Goal: Transaction & Acquisition: Purchase product/service

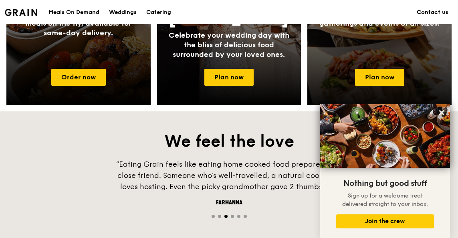
scroll to position [481, 0]
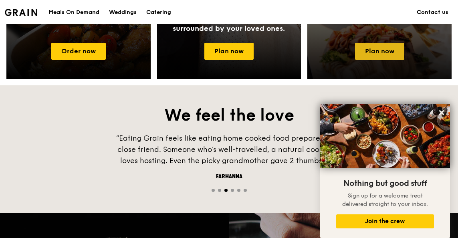
click at [379, 48] on link "Plan now" at bounding box center [379, 51] width 49 height 17
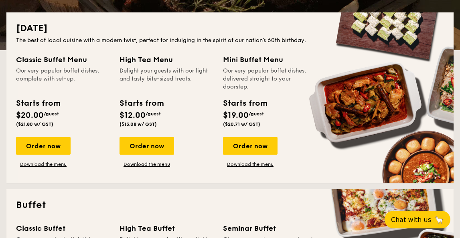
scroll to position [238, 0]
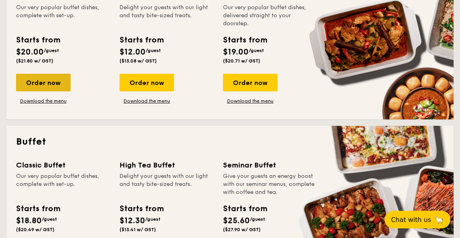
click at [49, 83] on div "Order now" at bounding box center [43, 83] width 55 height 18
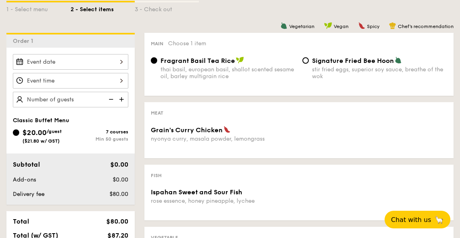
scroll to position [196, 0]
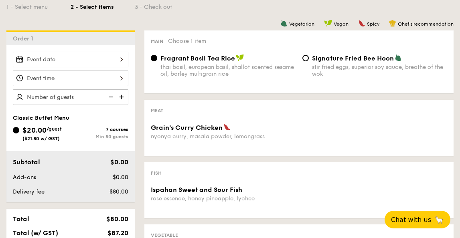
click at [98, 61] on div at bounding box center [70, 60] width 115 height 16
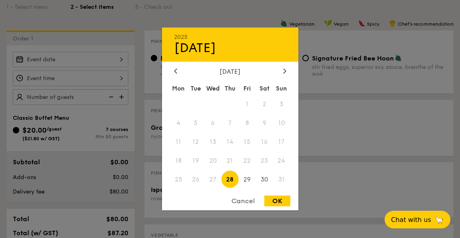
click at [275, 198] on div "OK" at bounding box center [277, 201] width 26 height 11
type input "[DATE]"
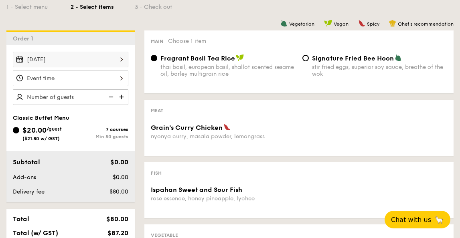
click at [73, 78] on div at bounding box center [70, 79] width 115 height 16
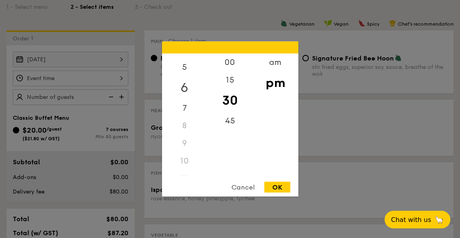
scroll to position [88, 0]
click at [187, 67] on div "5" at bounding box center [184, 70] width 45 height 23
click at [231, 62] on div "00" at bounding box center [229, 65] width 45 height 23
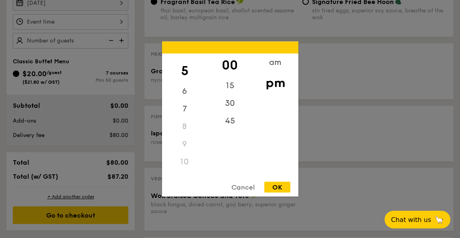
scroll to position [255, 0]
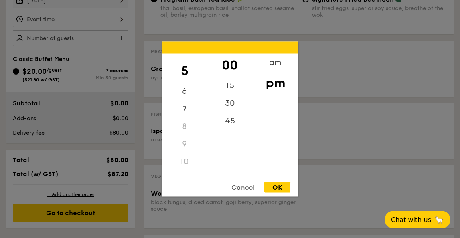
click at [188, 68] on div "5" at bounding box center [184, 70] width 45 height 23
drag, startPoint x: 183, startPoint y: 68, endPoint x: 184, endPoint y: 87, distance: 19.2
click at [184, 87] on div "12 1 2 3 4 5 6 7 8 9 10 11" at bounding box center [184, 115] width 45 height 122
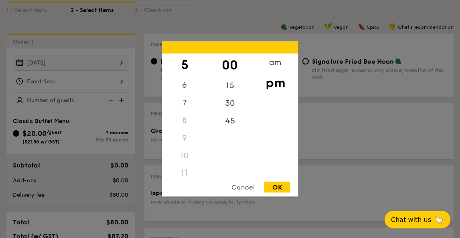
scroll to position [93, 0]
click at [187, 64] on div "5" at bounding box center [184, 60] width 45 height 23
click at [273, 87] on div "pm" at bounding box center [275, 82] width 45 height 23
click at [275, 186] on div "OK" at bounding box center [277, 187] width 26 height 11
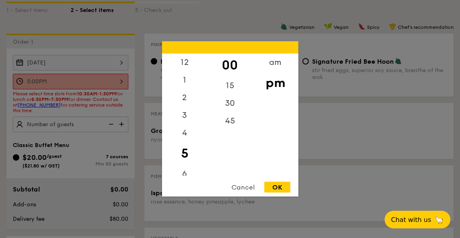
click at [90, 81] on div "5:00PM 12 1 2 3 4 5 6 7 8 9 10 11 00 15 30 45 am pm Cancel OK" at bounding box center [70, 82] width 115 height 16
click at [227, 107] on div "30" at bounding box center [229, 106] width 45 height 23
click at [284, 191] on div "OK" at bounding box center [277, 187] width 26 height 11
type input "5:30PM"
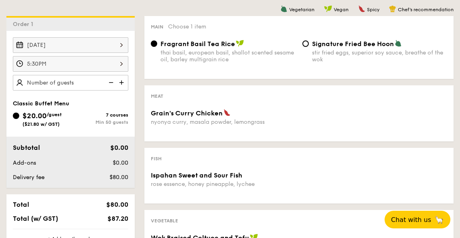
scroll to position [210, 0]
type input "100 guests"
click at [107, 103] on div "Classic Buffet Menu" at bounding box center [70, 103] width 115 height 7
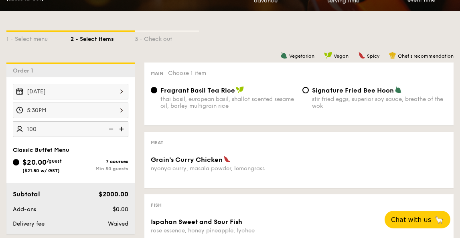
scroll to position [168, 0]
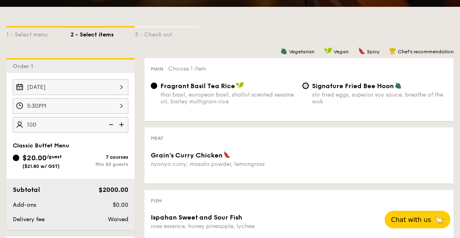
click at [305, 87] on input "Signature Fried Bee Hoon stir fried eggs, superior soy sauce, breathe of the wok" at bounding box center [305, 86] width 6 height 6
radio input "true"
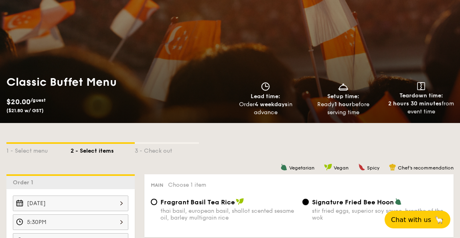
scroll to position [63, 0]
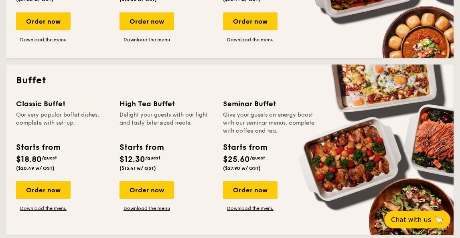
scroll to position [305, 0]
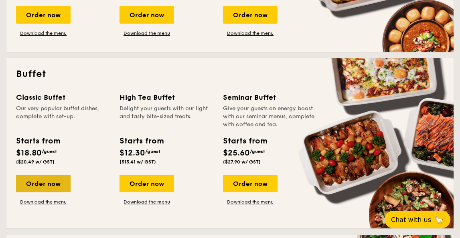
click at [60, 185] on div "Order now" at bounding box center [43, 184] width 55 height 18
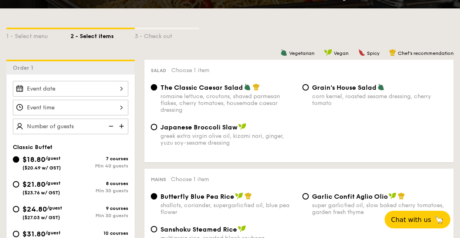
scroll to position [206, 0]
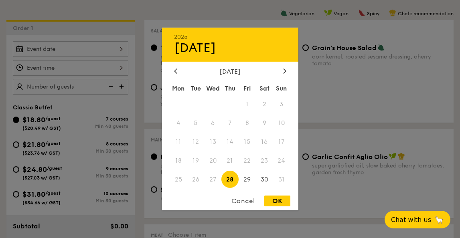
click at [85, 50] on div "2025 Aug [DATE] Tue Wed Thu Fri Sat Sun 1 2 3 4 5 6 7 8 9 10 11 12 13 14 15 16 …" at bounding box center [70, 49] width 115 height 16
click at [233, 179] on span "28" at bounding box center [229, 179] width 17 height 17
click at [283, 200] on div "OK" at bounding box center [277, 201] width 26 height 11
type input "[DATE]"
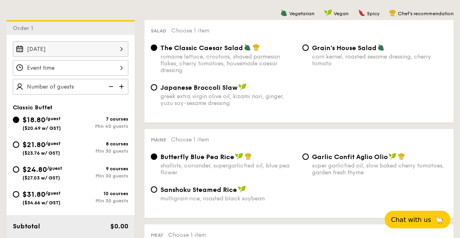
click at [53, 70] on div at bounding box center [70, 68] width 115 height 16
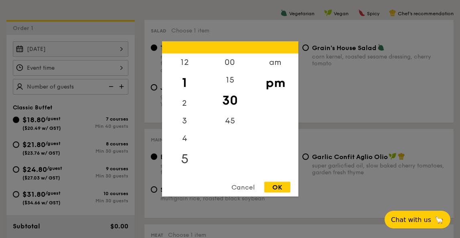
click at [185, 157] on div "5" at bounding box center [184, 159] width 45 height 23
click at [283, 191] on div "OK" at bounding box center [277, 187] width 26 height 11
type input "5:30PM"
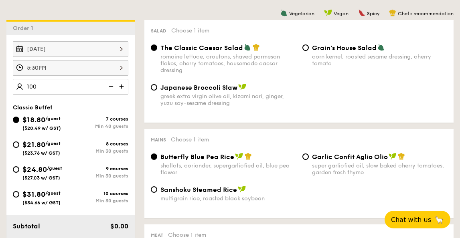
type input "100 guests"
click at [101, 101] on div "[DATE] 5:30PM 100 guests Classic Buffet $18.80 /guest ($20.49 w/ GST) 7 courses…" at bounding box center [70, 151] width 128 height 232
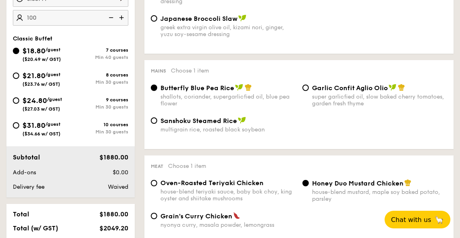
scroll to position [278, 0]
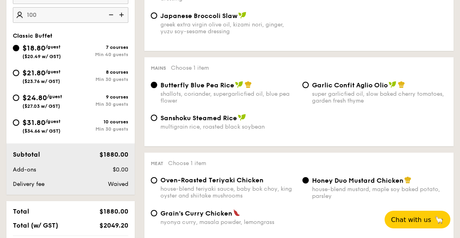
click at [50, 73] on span "/guest" at bounding box center [52, 72] width 15 height 6
click at [19, 73] on input "$21.80 /guest ($23.76 w/ GST) 8 courses Min 30 guests" at bounding box center [16, 73] width 6 height 6
radio input "true"
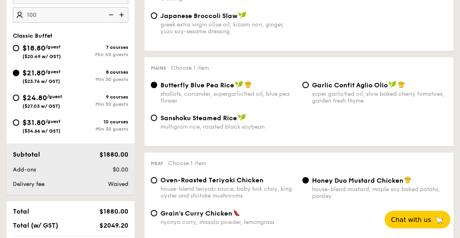
radio input "true"
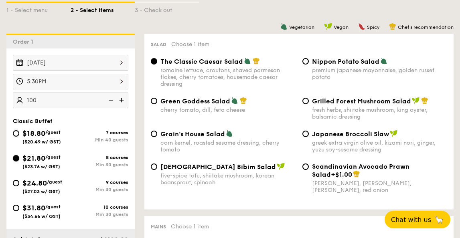
scroll to position [198, 0]
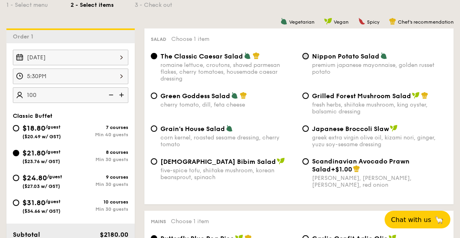
click at [306, 55] on input "Nippon Potato Salad premium japanese mayonnaise, golden russet potato" at bounding box center [305, 56] width 6 height 6
radio input "true"
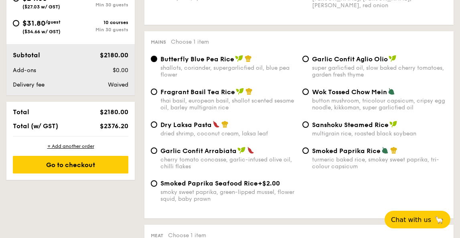
scroll to position [382, 0]
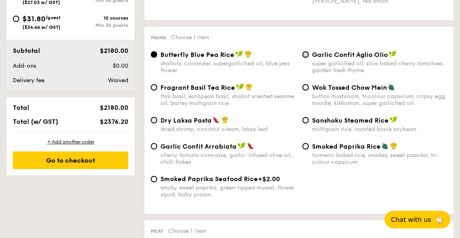
click at [305, 56] on input "Garlic Confit Aglio Olio super garlicfied oil, slow baked cherry tomatoes, gard…" at bounding box center [305, 54] width 6 height 6
radio input "true"
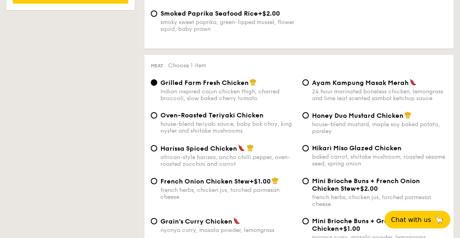
scroll to position [550, 0]
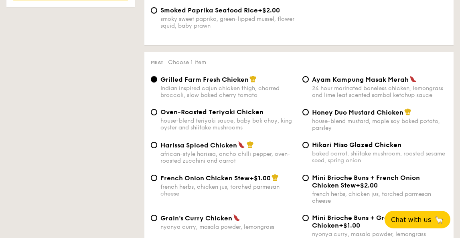
click at [202, 116] on span "Oven-Roasted Teriyaki Chicken" at bounding box center [211, 112] width 103 height 8
click at [157, 115] on input "Oven-Roasted Teriyaki Chicken house-blend teriyaki sauce, baby bok choy, king o…" at bounding box center [154, 112] width 6 height 6
radio input "true"
click at [314, 116] on span "Honey Duo Mustard Chicken" at bounding box center [357, 113] width 91 height 8
click at [309, 115] on input "Honey Duo Mustard Chicken house-blend mustard, maple soy baked potato, parsley" at bounding box center [305, 112] width 6 height 6
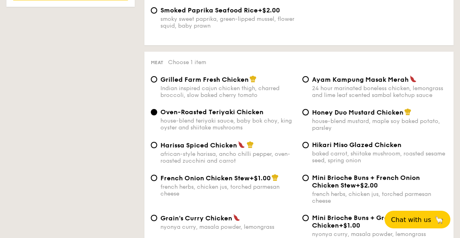
radio input "true"
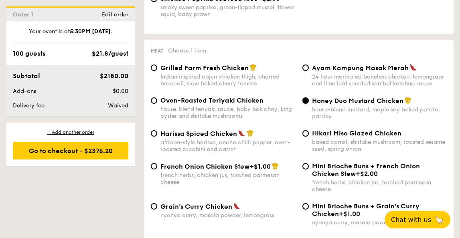
scroll to position [563, 0]
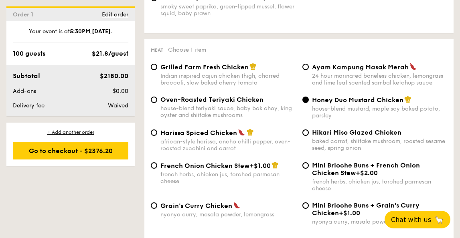
click at [311, 69] on div "Ayam Kampung Masak Merah 24 hour marinated boneless chicken, lemongrass and lim…" at bounding box center [375, 74] width 152 height 23
click at [188, 144] on div "african-style harissa, ancho chilli pepper, oven-roasted zucchini and carrot" at bounding box center [228, 145] width 136 height 14
click at [157, 136] on input "Harissa Spiced Chicken african-style harissa, ancho chilli pepper, oven-roasted…" at bounding box center [154, 132] width 6 height 6
radio input "true"
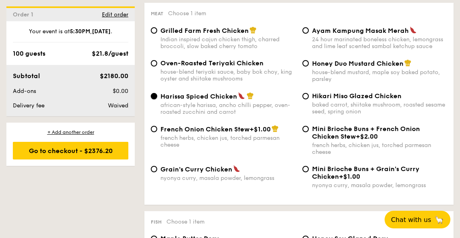
scroll to position [601, 0]
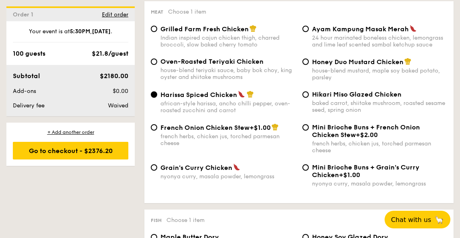
click at [320, 98] on span "Hikari Miso Glazed Chicken" at bounding box center [356, 95] width 89 height 8
click at [309, 98] on input "Hikari Miso Glazed Chicken baked carrot, shiitake mushroom, roasted sesame seed…" at bounding box center [305, 94] width 6 height 6
radio input "true"
click at [187, 65] on span "Oven-Roasted Teriyaki Chicken" at bounding box center [211, 62] width 103 height 8
click at [157, 65] on input "Oven-Roasted Teriyaki Chicken house-blend teriyaki sauce, baby bok choy, king o…" at bounding box center [154, 62] width 6 height 6
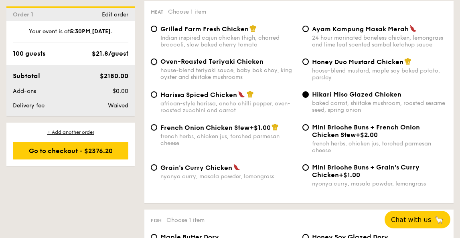
radio input "true"
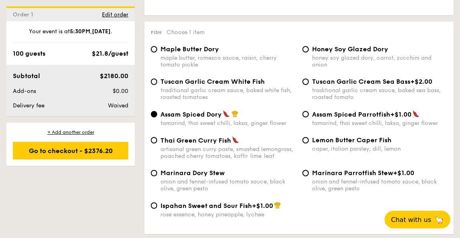
scroll to position [792, 0]
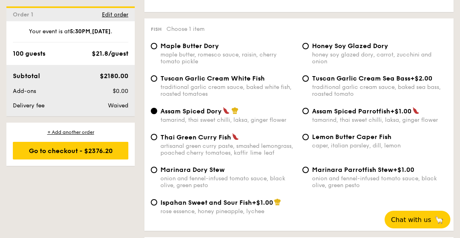
click at [314, 141] on span "Lemon Butter Caper Fish" at bounding box center [351, 137] width 79 height 8
click at [309, 140] on input "Lemon Butter Caper Fish caper, italian parsley, dill, lemon" at bounding box center [305, 137] width 6 height 6
radio input "true"
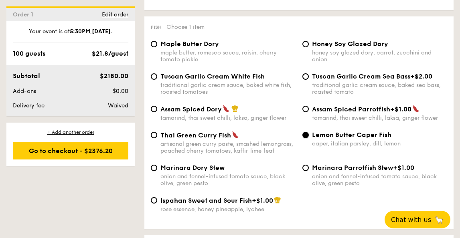
scroll to position [812, 0]
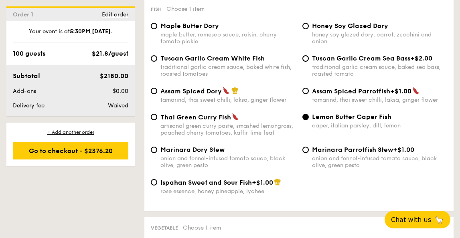
click at [202, 121] on span "Thai Green Curry Fish" at bounding box center [195, 117] width 71 height 8
click at [157, 120] on input "Thai Green [PERSON_NAME] Fish artisanal green [PERSON_NAME] paste, smashed lemo…" at bounding box center [154, 117] width 6 height 6
radio input "true"
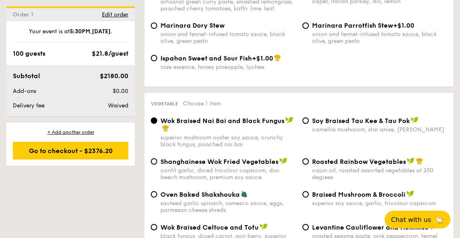
scroll to position [1040, 0]
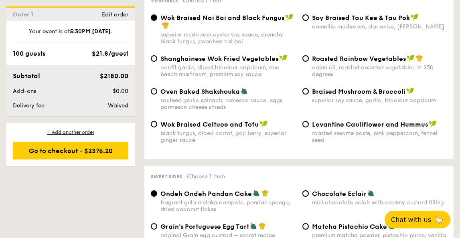
click at [335, 63] on span "Roasted Rainbow Vegetables" at bounding box center [359, 59] width 94 height 8
click at [309, 62] on input "Roasted Rainbow Vegetables cajun oil, roasted assorted vegetables at 250 degrees" at bounding box center [305, 58] width 6 height 6
radio input "true"
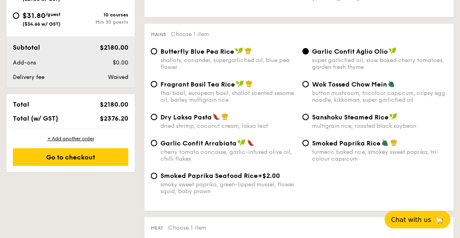
scroll to position [366, 0]
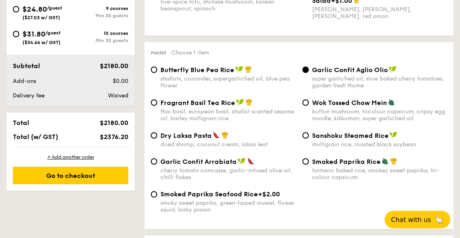
click at [184, 74] on span "Butterfly Blue Pea Rice" at bounding box center [197, 70] width 74 height 8
click at [157, 73] on input "Butterfly Blue Pea Rice shallots, coriander, supergarlicfied oil, blue pea flow…" at bounding box center [154, 70] width 6 height 6
radio input "true"
click at [184, 102] on span "Fragrant Basil Tea Rice" at bounding box center [197, 103] width 75 height 8
click at [157, 102] on input "Fragrant Basil Tea Rice thai basil, european basil, shallot scented sesame oil,…" at bounding box center [154, 102] width 6 height 6
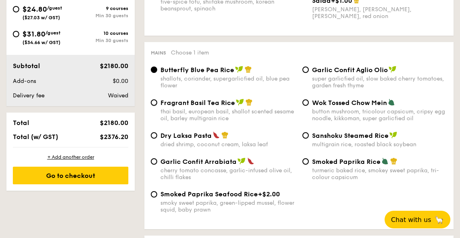
radio input "true"
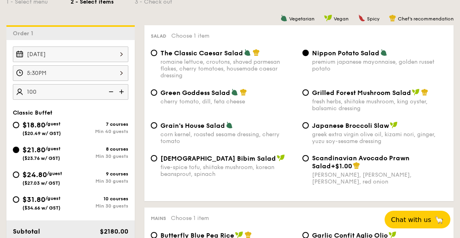
scroll to position [202, 0]
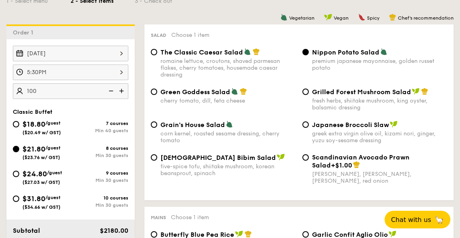
click at [314, 95] on span "Grilled Forest Mushroom Salad" at bounding box center [361, 92] width 99 height 8
click at [309, 95] on input "Grilled Forest Mushroom Salad fresh herbs, shiitake mushroom, king oyster, bals…" at bounding box center [305, 92] width 6 height 6
radio input "true"
click at [309, 125] on div "Japanese Broccoli Slaw greek extra virgin olive oil, kizami [PERSON_NAME], yuzu…" at bounding box center [375, 132] width 152 height 23
click at [205, 162] on span "[DEMOGRAPHIC_DATA] Bibim Salad" at bounding box center [217, 158] width 115 height 8
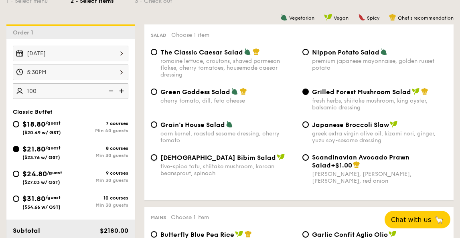
click at [157, 161] on input "Korean Bibim Salad five-spice tofu, shiitake mushroom, korean beansprout, spina…" at bounding box center [154, 157] width 6 height 6
radio input "true"
click at [326, 91] on span "Grilled Forest Mushroom Salad" at bounding box center [361, 92] width 99 height 8
click at [309, 91] on input "Grilled Forest Mushroom Salad fresh herbs, shiitake mushroom, king oyster, bals…" at bounding box center [305, 92] width 6 height 6
radio input "true"
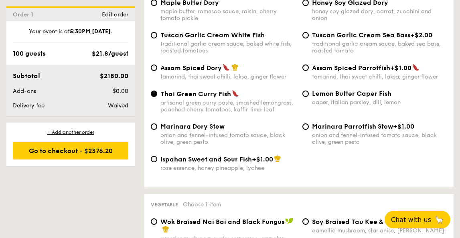
scroll to position [834, 0]
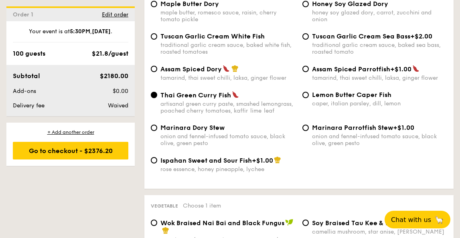
click at [256, 73] on div "Assam Spiced Dory" at bounding box center [228, 69] width 136 height 8
click at [157, 72] on input "Assam Spiced Dory tamarind, thai sweet chilli, laksa, ginger flower" at bounding box center [154, 69] width 6 height 6
radio input "true"
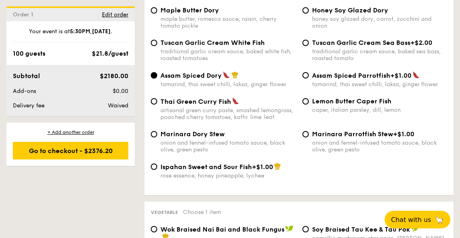
scroll to position [826, 0]
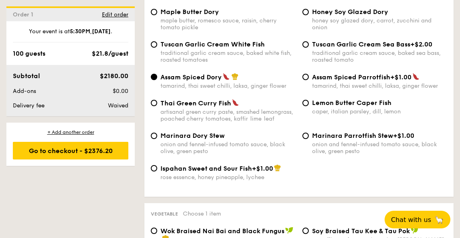
click at [318, 24] on div "honey soy glazed dory, carrot, zucchini and onion" at bounding box center [380, 24] width 136 height 14
click at [309, 15] on input "Honey Soy Glazed Dory honey soy glazed dory, carrot, zucchini and onion" at bounding box center [305, 12] width 6 height 6
radio input "true"
click at [257, 48] on span "Tuscan Garlic Cream White Fish" at bounding box center [212, 44] width 104 height 8
click at [157, 48] on input "Tuscan Garlic Cream White Fish traditional garlic cream sauce, baked white fish…" at bounding box center [154, 44] width 6 height 6
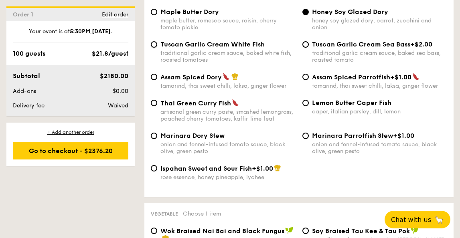
radio input "true"
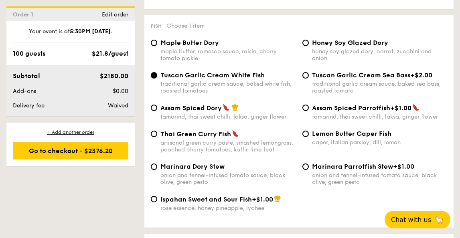
scroll to position [793, 0]
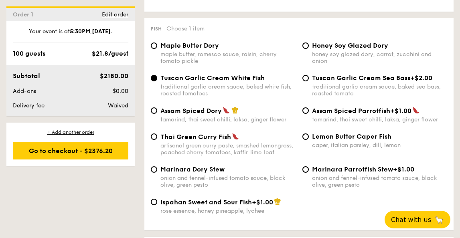
click at [247, 149] on div "artisanal green curry paste, smashed lemongrass, poached cherry tomatoes, kaffi…" at bounding box center [228, 149] width 136 height 14
click at [157, 140] on input "Thai Green [PERSON_NAME] Fish artisanal green [PERSON_NAME] paste, smashed lemo…" at bounding box center [154, 137] width 6 height 6
radio input "true"
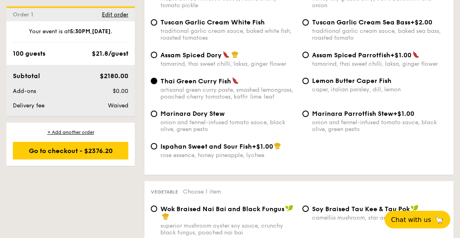
scroll to position [849, 0]
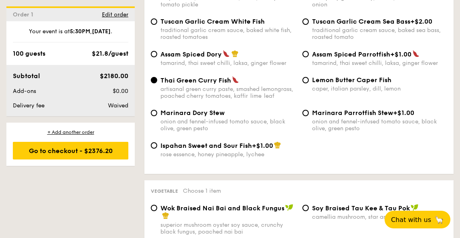
click at [335, 84] on span "Lemon Butter Caper Fish" at bounding box center [351, 80] width 79 height 8
click at [309, 83] on input "Lemon Butter Caper Fish caper, italian parsley, dill, lemon" at bounding box center [305, 80] width 6 height 6
radio input "true"
click at [215, 124] on div "Marinara Dory Stew onion and fennel-infused tomato sauce, black olive, green pe…" at bounding box center [228, 120] width 136 height 23
click at [157, 116] on input "Marinara Dory Stew onion and fennel-infused tomato sauce, black olive, green pe…" at bounding box center [154, 113] width 6 height 6
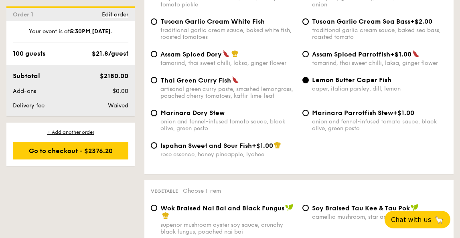
radio input "true"
click at [222, 150] on span "Ispahan Sweet and Sour Fish" at bounding box center [205, 146] width 91 height 8
click at [157, 149] on input "Ispahan Sweet and Sour Fish +$1.00 rose essence, honey pineapple, lychee" at bounding box center [154, 145] width 6 height 6
radio input "true"
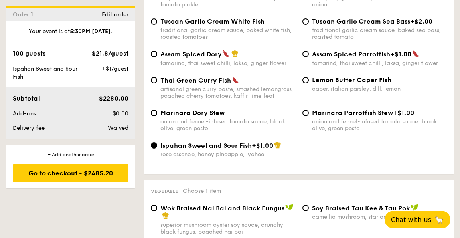
click at [333, 84] on span "Lemon Butter Caper Fish" at bounding box center [351, 80] width 79 height 8
click at [309, 83] on input "Lemon Butter Caper Fish caper, italian parsley, dill, lemon" at bounding box center [305, 80] width 6 height 6
radio input "true"
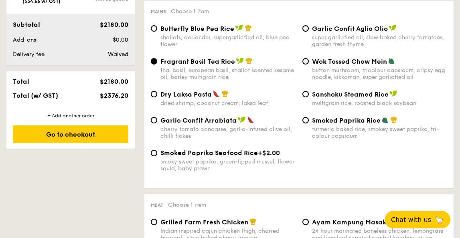
scroll to position [404, 0]
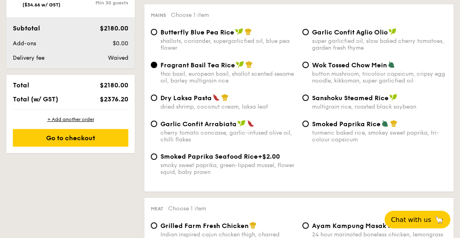
click at [191, 101] on span "Dry Laksa Pasta" at bounding box center [185, 98] width 51 height 8
click at [157, 101] on input "Dry Laksa Pasta dried shrimp, coconut cream, laksa leaf" at bounding box center [154, 98] width 6 height 6
radio input "true"
click at [216, 66] on span "Fragrant Basil Tea Rice" at bounding box center [197, 65] width 75 height 8
click at [157, 66] on input "Fragrant Basil Tea Rice thai basil, european basil, shallot scented sesame oil,…" at bounding box center [154, 65] width 6 height 6
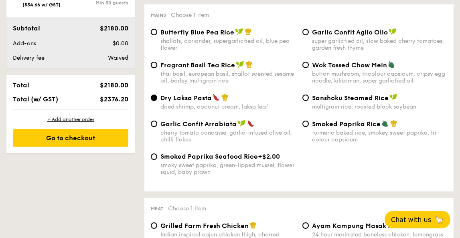
radio input "true"
click at [207, 29] on div "Mains Choose 1 item Butterfly Blue Pea Rice shallots, coriander, supergarlicfie…" at bounding box center [298, 97] width 309 height 187
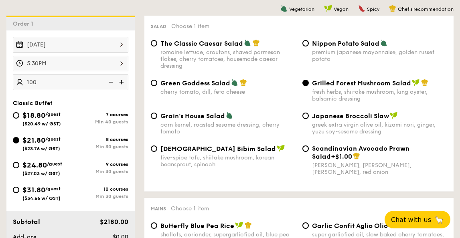
scroll to position [213, 0]
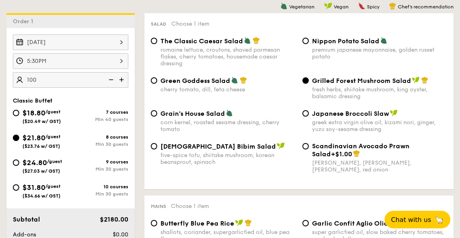
click at [317, 39] on span "Nippon Potato Salad" at bounding box center [345, 41] width 67 height 8
click at [309, 39] on input "Nippon Potato Salad premium japanese mayonnaise, golden russet potato" at bounding box center [305, 41] width 6 height 6
radio input "true"
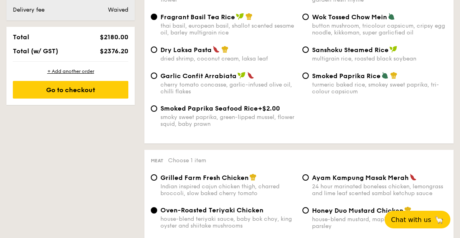
scroll to position [474, 0]
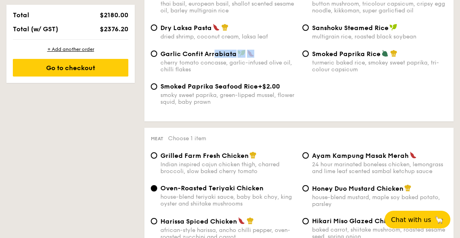
click at [214, 61] on div "Garlic Confit Arrabiata cherry tomato concasse, garlic-infused olive oil, chill…" at bounding box center [228, 61] width 136 height 23
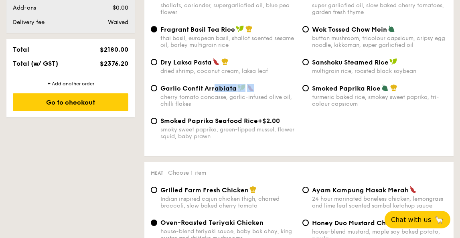
scroll to position [433, 0]
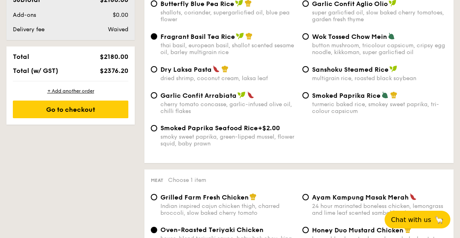
click at [197, 70] on span "Dry Laksa Pasta" at bounding box center [185, 70] width 51 height 8
click at [157, 70] on input "Dry Laksa Pasta dried shrimp, coconut cream, laksa leaf" at bounding box center [154, 69] width 6 height 6
radio input "true"
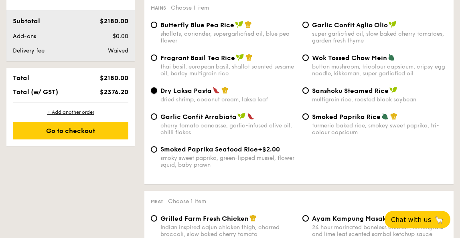
scroll to position [407, 0]
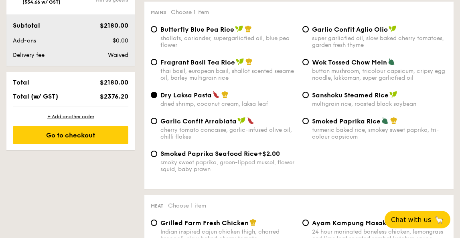
click at [214, 66] on span "Fragrant Basil Tea Rice" at bounding box center [197, 63] width 75 height 8
click at [157, 65] on input "Fragrant Basil Tea Rice thai basil, european basil, shallot scented sesame oil,…" at bounding box center [154, 62] width 6 height 6
radio input "true"
click at [335, 35] on div "Garlic Confit Aglio Olio super garlicfied oil, slow baked cherry tomatoes, gard…" at bounding box center [380, 36] width 136 height 23
click at [309, 32] on input "Garlic Confit Aglio Olio super garlicfied oil, slow baked cherry tomatoes, gard…" at bounding box center [305, 29] width 6 height 6
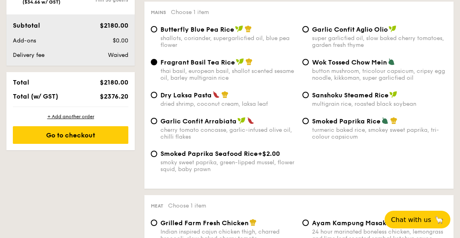
radio input "true"
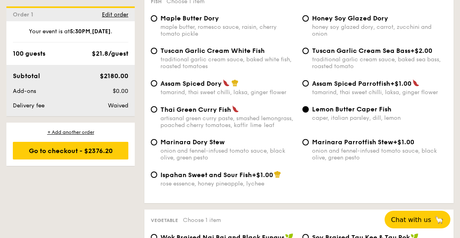
scroll to position [823, 0]
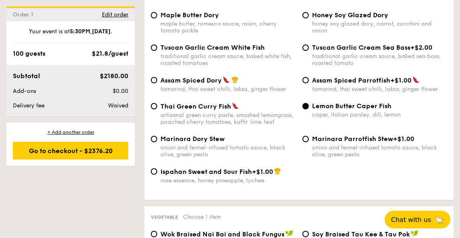
click at [200, 84] on span "Assam Spiced Dory" at bounding box center [190, 81] width 61 height 8
click at [157, 83] on input "Assam Spiced Dory tamarind, thai sweet chilli, laksa, ginger flower" at bounding box center [154, 80] width 6 height 6
radio input "true"
click at [209, 51] on span "Tuscan Garlic Cream White Fish" at bounding box center [212, 48] width 104 height 8
click at [157, 51] on input "Tuscan Garlic Cream White Fish traditional garlic cream sauce, baked white fish…" at bounding box center [154, 48] width 6 height 6
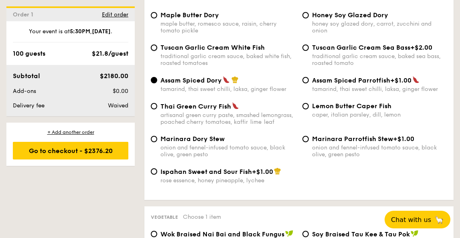
radio input "true"
click at [355, 51] on span "Tuscan Garlic Cream Sea Bass" at bounding box center [361, 48] width 98 height 8
click at [309, 51] on input "Tuscan Garlic Cream Sea Bass +$2.00 traditional garlic cream sauce, baked sea b…" at bounding box center [305, 48] width 6 height 6
radio input "true"
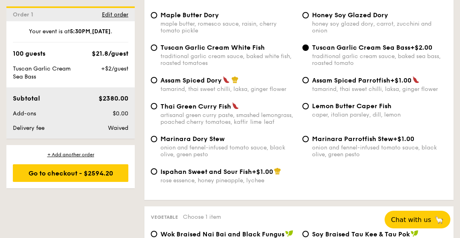
click at [326, 25] on div "honey soy glazed dory, carrot, zucchini and onion" at bounding box center [380, 27] width 136 height 14
click at [309, 18] on input "Honey Soy Glazed Dory honey soy glazed dory, carrot, zucchini and onion" at bounding box center [305, 15] width 6 height 6
radio input "true"
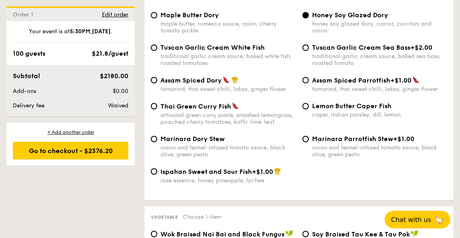
click at [246, 51] on span "Tuscan Garlic Cream White Fish" at bounding box center [212, 48] width 104 height 8
click at [157, 51] on input "Tuscan Garlic Cream White Fish traditional garlic cream sauce, baked white fish…" at bounding box center [154, 48] width 6 height 6
radio input "true"
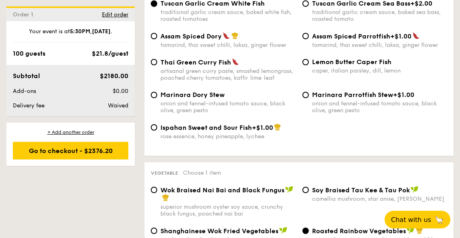
scroll to position [868, 0]
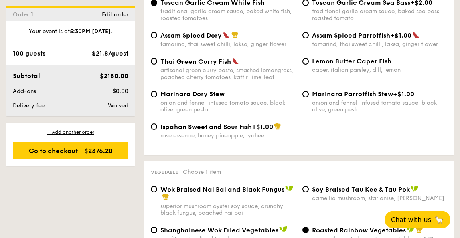
click at [326, 65] on span "Lemon Butter Caper Fish" at bounding box center [351, 61] width 79 height 8
click at [309, 65] on input "Lemon Butter Caper Fish caper, italian parsley, dill, lemon" at bounding box center [305, 61] width 6 height 6
radio input "true"
click at [201, 65] on span "Thai Green Curry Fish" at bounding box center [195, 62] width 71 height 8
click at [157, 65] on input "Thai Green [PERSON_NAME] Fish artisanal green [PERSON_NAME] paste, smashed lemo…" at bounding box center [154, 61] width 6 height 6
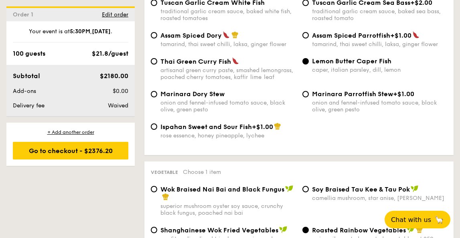
radio input "true"
click at [344, 65] on span "Lemon Butter Caper Fish" at bounding box center [351, 61] width 79 height 8
click at [309, 65] on input "Lemon Butter Caper Fish caper, italian parsley, dill, lemon" at bounding box center [305, 61] width 6 height 6
radio input "true"
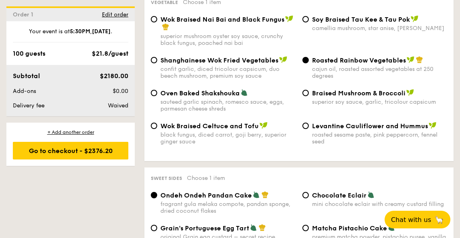
scroll to position [1037, 0]
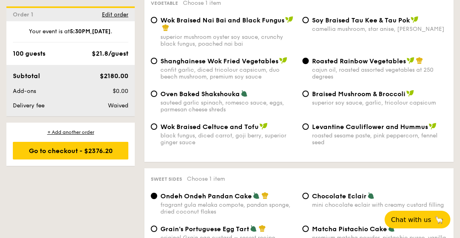
click at [248, 65] on span "Shanghainese Wok Fried Vegetables" at bounding box center [219, 61] width 118 height 8
click at [157, 64] on input "Shanghainese Wok Fried Vegetables confit garlic, diced tricolour capsicum, duo …" at bounding box center [154, 61] width 6 height 6
radio input "true"
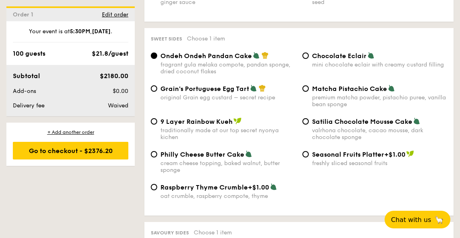
scroll to position [1181, 0]
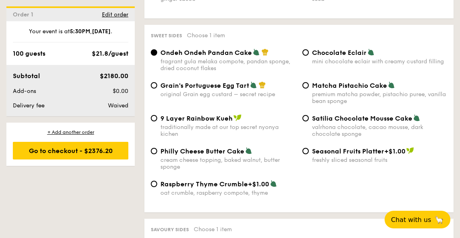
click at [184, 89] on span "Grain's Portuguese Egg Tart" at bounding box center [204, 86] width 89 height 8
click at [157, 89] on input "Grain's Portuguese Egg Tart original Grain egg custard – secret recipe" at bounding box center [154, 85] width 6 height 6
radio input "true"
click at [201, 67] on div "fragrant gula melaka compote, pandan sponge, dried coconut flakes" at bounding box center [228, 65] width 136 height 14
click at [157, 56] on input "Ondeh Ondeh Pandan Cake fragrant [PERSON_NAME] melaka compote, pandan sponge, d…" at bounding box center [154, 52] width 6 height 6
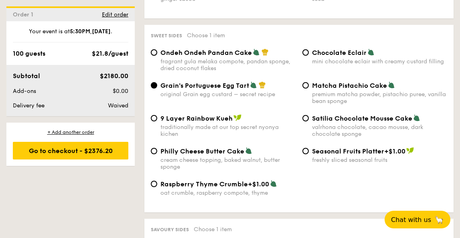
radio input "true"
click at [330, 57] on span "Chocolate Eclair" at bounding box center [339, 53] width 55 height 8
click at [309, 56] on input "Chocolate Eclair mini chocolate eclair with creamy custard filling" at bounding box center [305, 52] width 6 height 6
radio input "true"
click at [349, 89] on span "Matcha Pistachio Cake" at bounding box center [349, 86] width 75 height 8
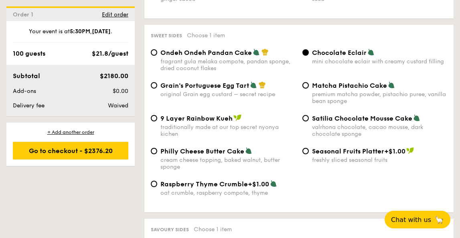
click at [309, 89] on input "Matcha Pistachio Cake premium matcha powder, pistachio puree, vanilla bean spon…" at bounding box center [305, 85] width 6 height 6
radio input "true"
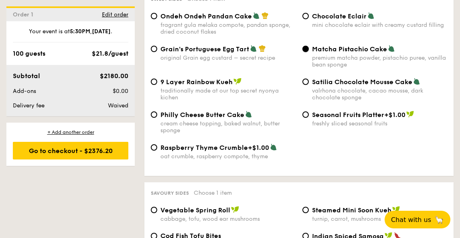
scroll to position [1218, 0]
click at [180, 130] on div "cream cheese topping, baked walnut, butter sponge" at bounding box center [228, 127] width 136 height 14
click at [157, 117] on input "Philly Cheese Butter Cake cream cheese topping, baked walnut, butter sponge" at bounding box center [154, 114] width 6 height 6
radio input "true"
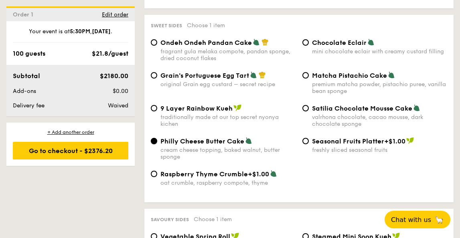
scroll to position [1185, 0]
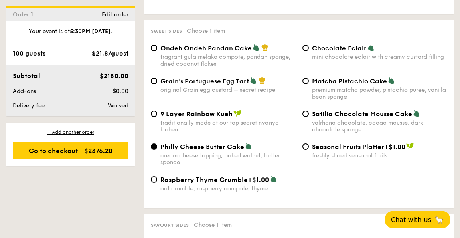
click at [188, 85] on span "Grain's Portuguese Egg Tart" at bounding box center [204, 81] width 89 height 8
click at [157, 84] on input "Grain's Portuguese Egg Tart original Grain egg custard – secret recipe" at bounding box center [154, 81] width 6 height 6
radio input "true"
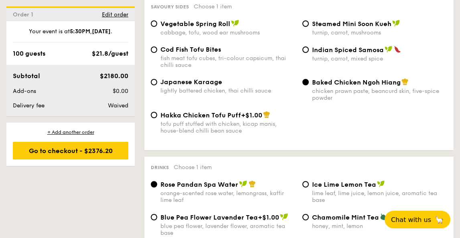
scroll to position [1405, 0]
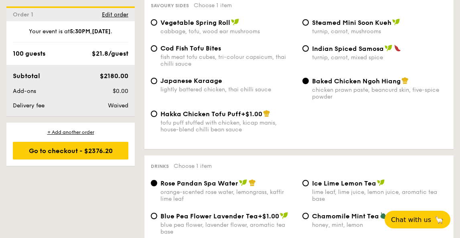
click at [320, 85] on span "Baked Chicken Ngoh Hiang" at bounding box center [356, 81] width 89 height 8
click at [309, 84] on input "Baked Chicken Ngoh Hiang chicken prawn paste, beancurd skin, five-spice powder" at bounding box center [305, 81] width 6 height 6
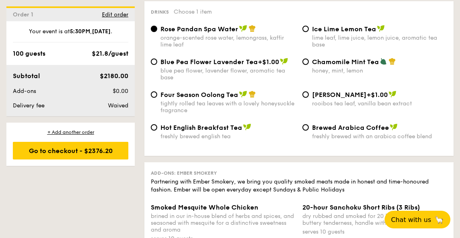
scroll to position [1560, 0]
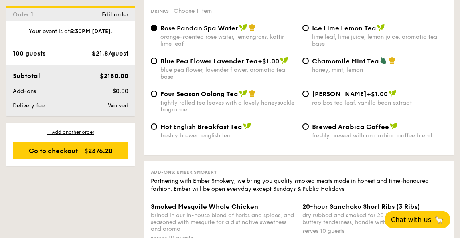
click at [336, 32] on span "Ice Lime Lemon Tea" at bounding box center [344, 28] width 64 height 8
click at [309, 31] on input "Ice Lime Lemon Tea lime leaf, lime juice, lemon juice, aromatic tea base" at bounding box center [305, 28] width 6 height 6
radio input "true"
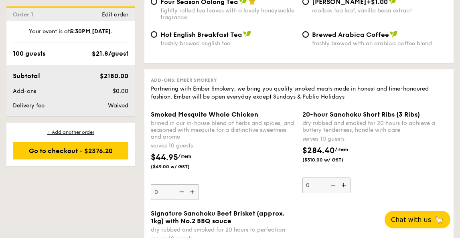
scroll to position [1657, 0]
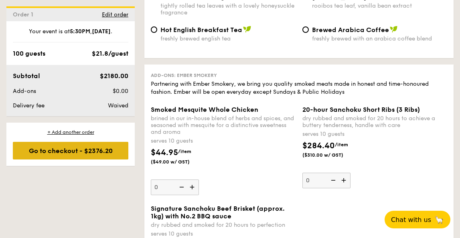
click at [85, 151] on div "Go to checkout - $2376.20" at bounding box center [70, 151] width 115 height 18
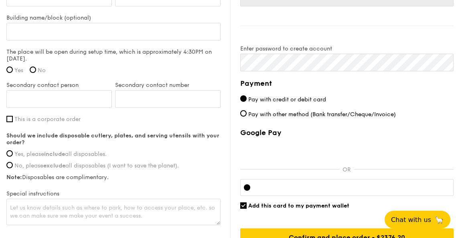
scroll to position [611, 0]
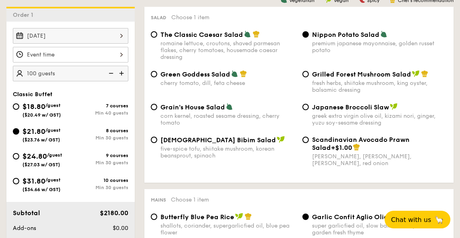
scroll to position [220, 0]
